Goal: Task Accomplishment & Management: Manage account settings

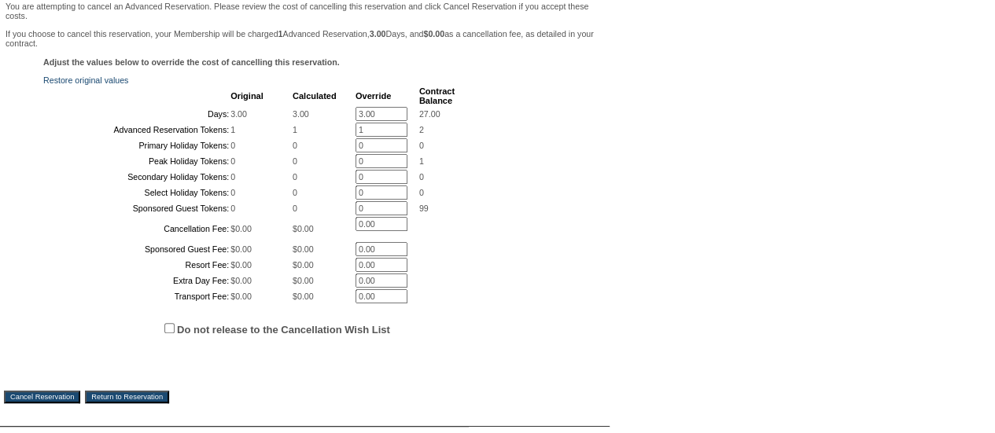
scroll to position [489, 0]
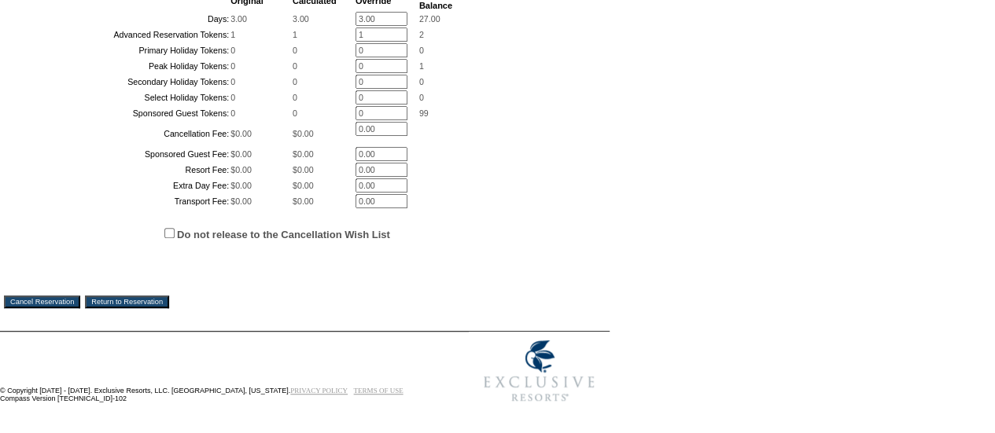
click at [60, 307] on input "Cancel Reservation" at bounding box center [42, 302] width 76 height 13
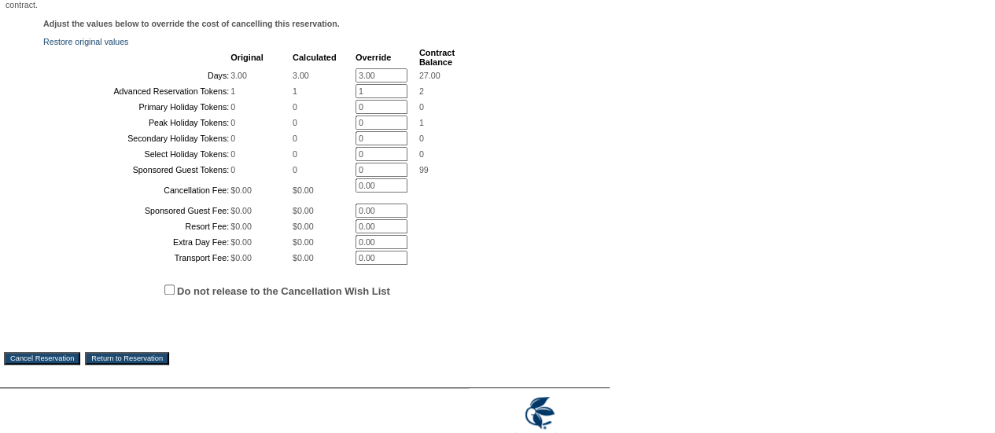
scroll to position [96, 0]
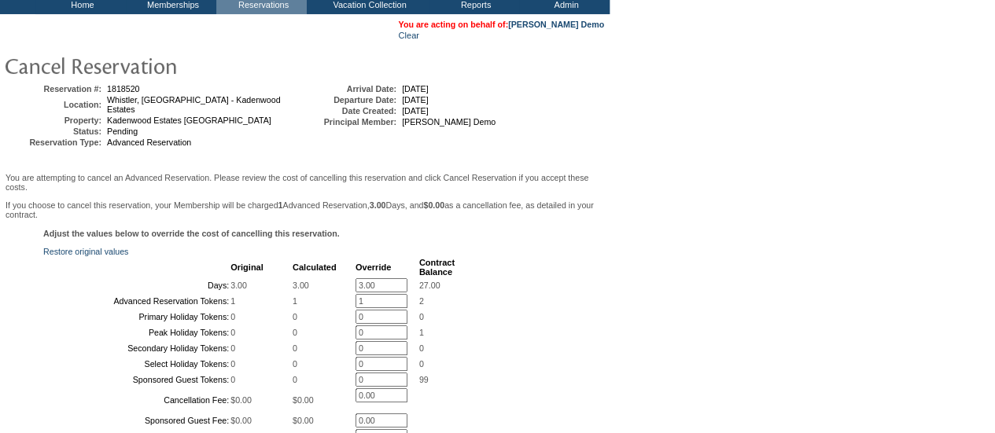
drag, startPoint x: 383, startPoint y: 289, endPoint x: 246, endPoint y: 285, distance: 136.9
click at [246, 285] on tbody "Original Calculated Override Contract Balance Days: 3.00 3.00 3.00 * 27.00 Adva…" at bounding box center [250, 366] width 410 height 217
type input "0"
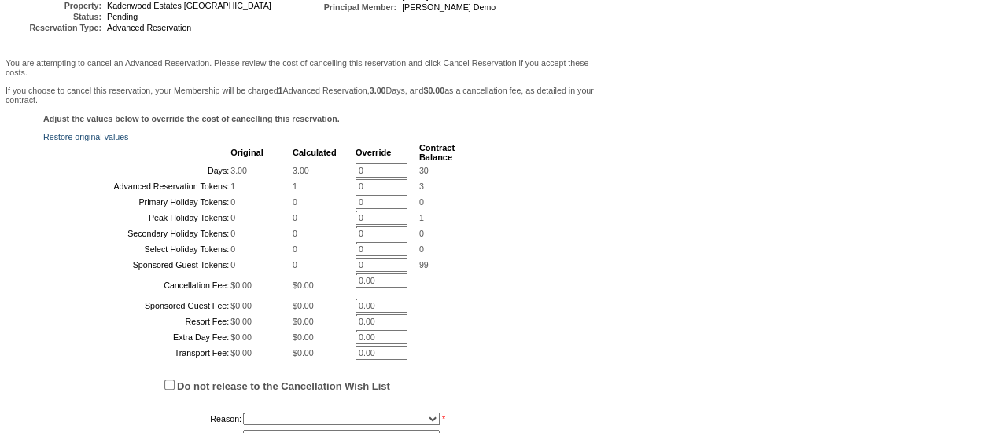
scroll to position [410, 0]
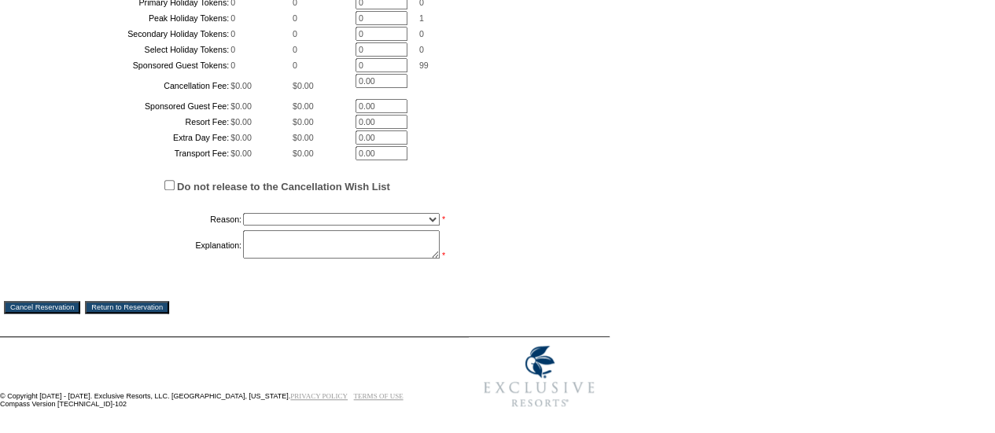
click at [321, 226] on select "Creating Continuous Stay Days Booked After Cancellation Experiential / Hotel / …" at bounding box center [341, 219] width 197 height 13
select select "1033"
click at [243, 226] on select "Creating Continuous Stay Days Booked After Cancellation Experiential / Hotel / …" at bounding box center [341, 219] width 197 height 13
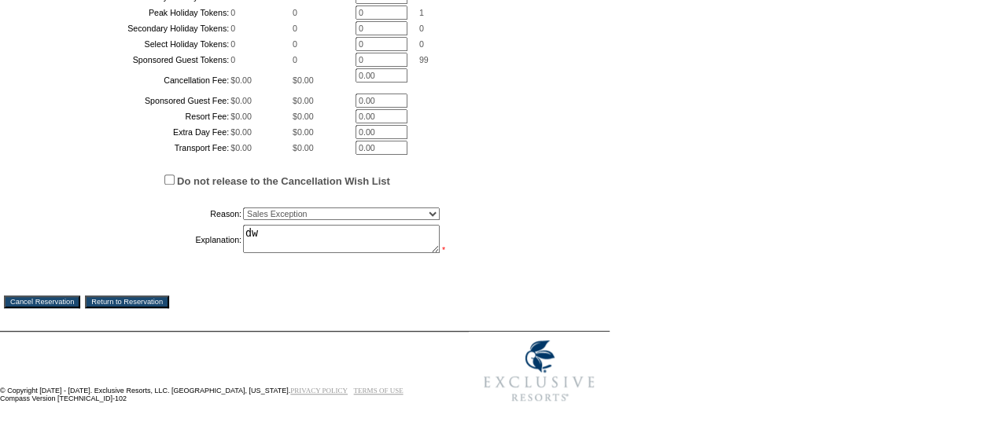
scroll to position [489, 0]
type textarea "dw"
drag, startPoint x: 84, startPoint y: 353, endPoint x: 571, endPoint y: 94, distance: 551.6
click at [80, 308] on input "Cancel Reservation" at bounding box center [42, 302] width 76 height 13
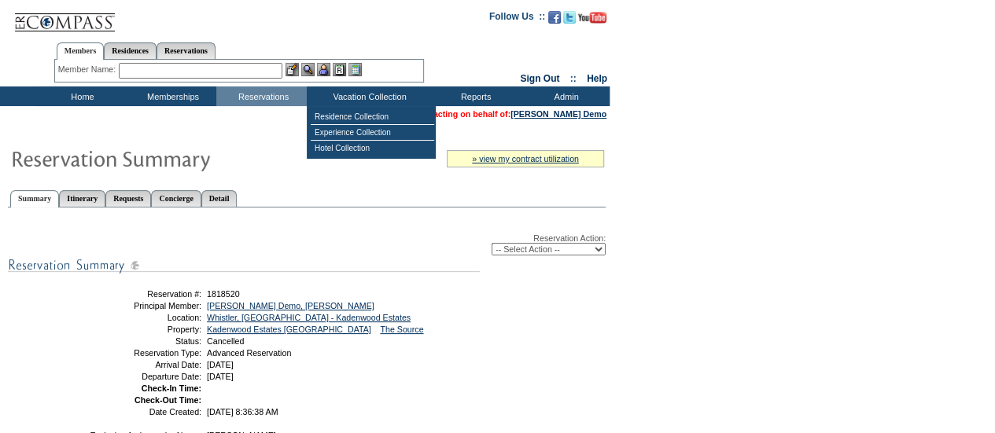
click at [228, 65] on input "text" at bounding box center [201, 71] width 164 height 16
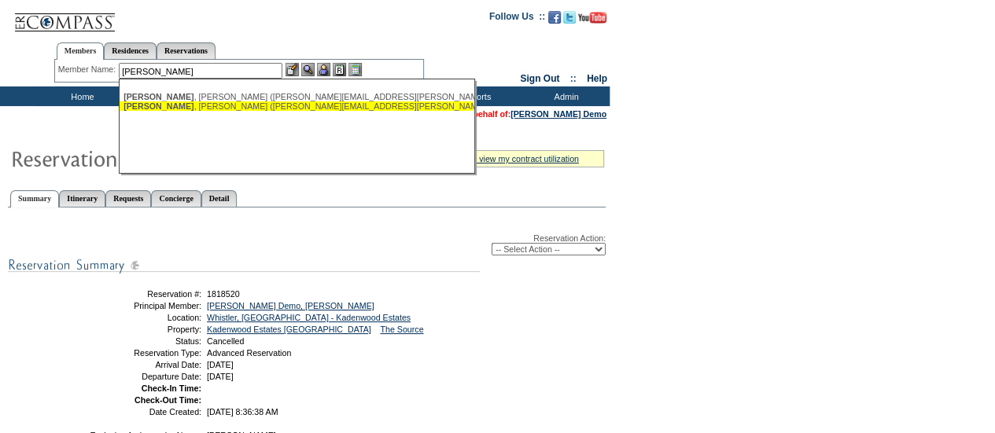
click at [304, 109] on div "Greenwald , Seth (seth.greenwald@gmail.com)" at bounding box center [296, 105] width 346 height 9
type input "Greenwald, Seth (seth.greenwald@gmail.com)"
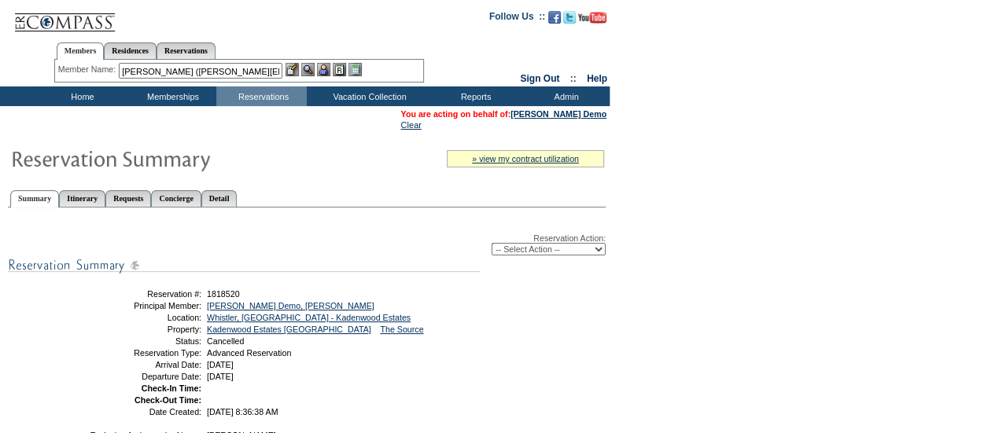
click at [326, 73] on img at bounding box center [323, 69] width 13 height 13
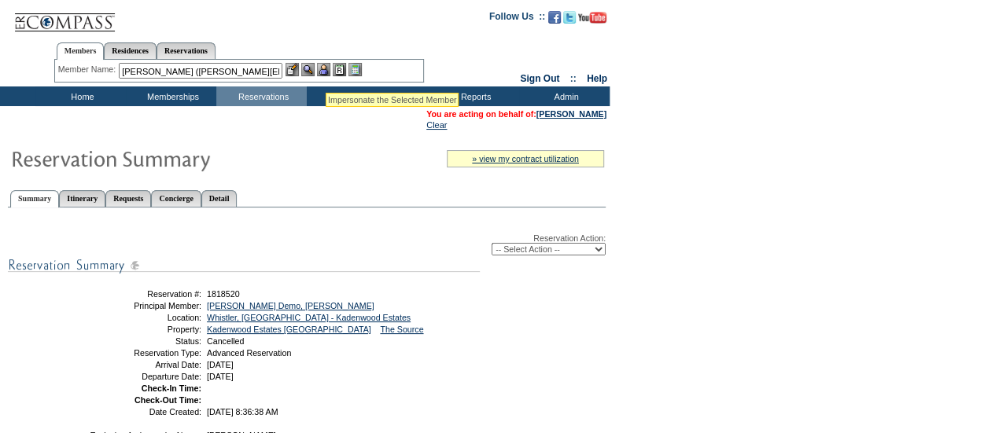
click at [315, 68] on img at bounding box center [307, 69] width 13 height 13
